Goal: Share content

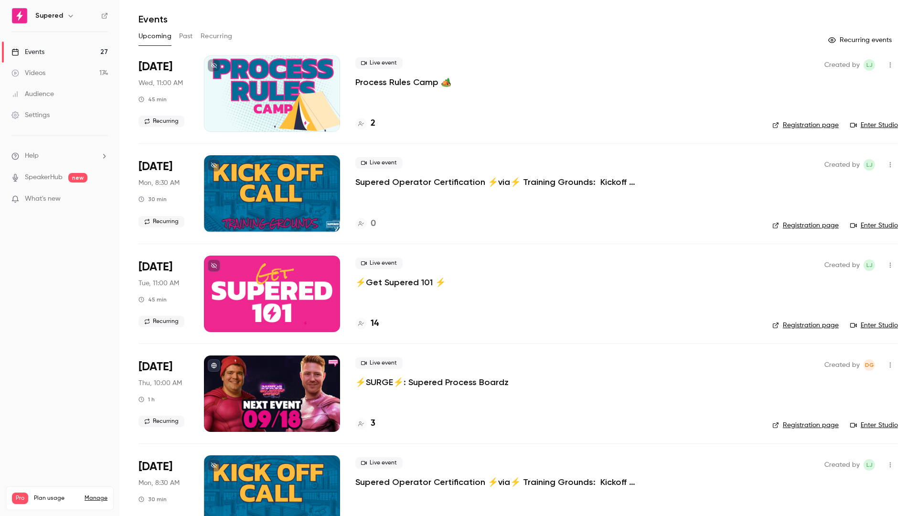
scroll to position [30, 0]
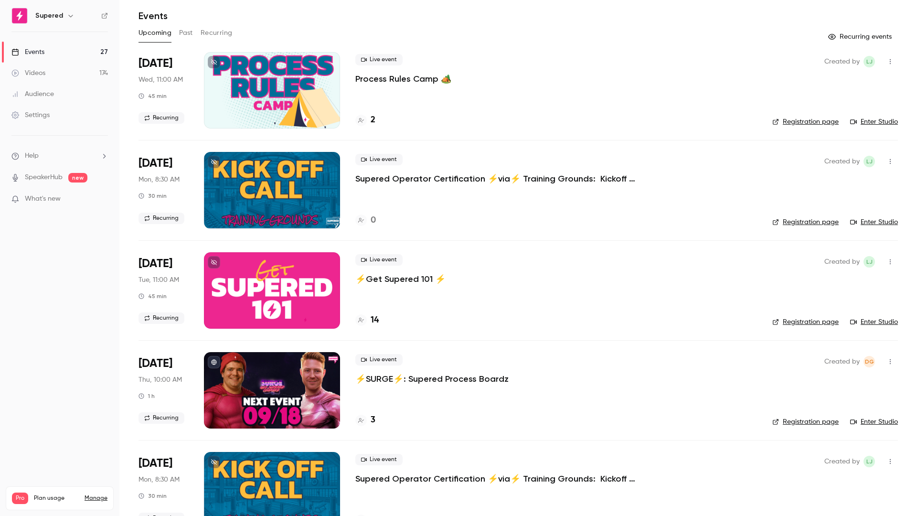
click at [439, 379] on p "⚡️SURGE⚡️: Supered Process Boardz" at bounding box center [431, 378] width 153 height 11
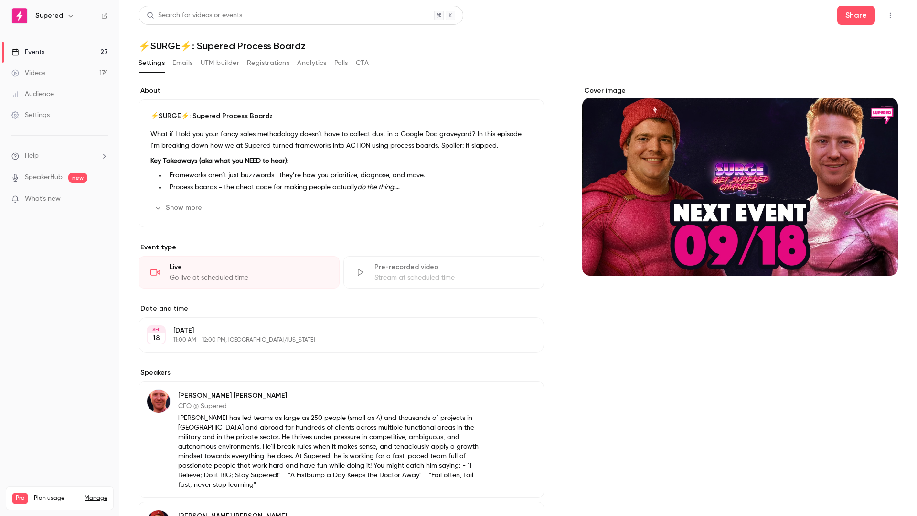
click at [854, 7] on button "Share" at bounding box center [857, 15] width 38 height 19
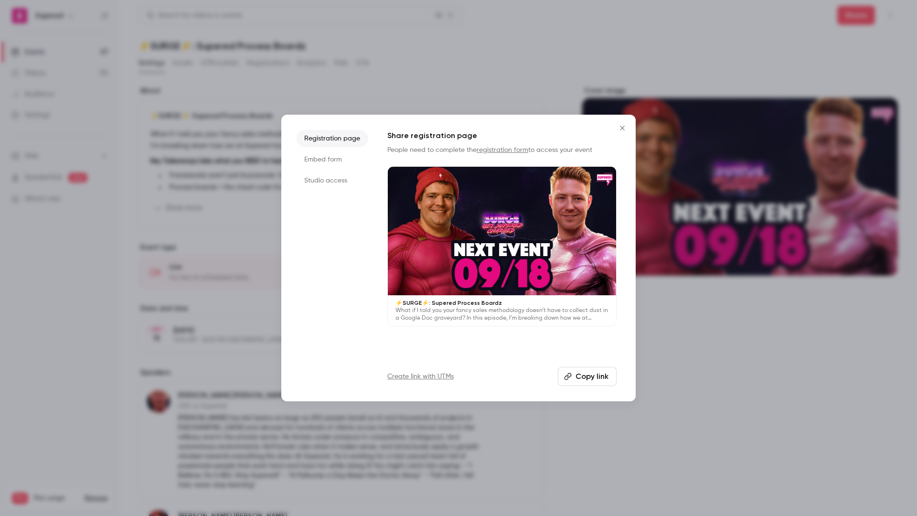
click at [581, 376] on button "Copy link" at bounding box center [587, 376] width 59 height 19
